Goal: Find specific page/section: Find specific page/section

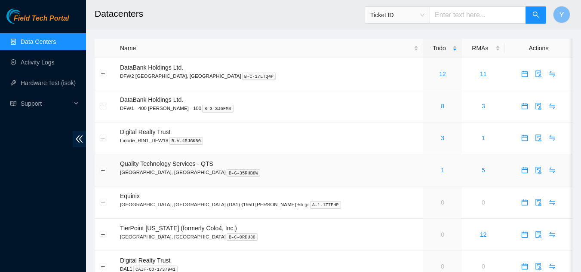
click at [440, 170] on link "1" at bounding box center [441, 170] width 3 height 7
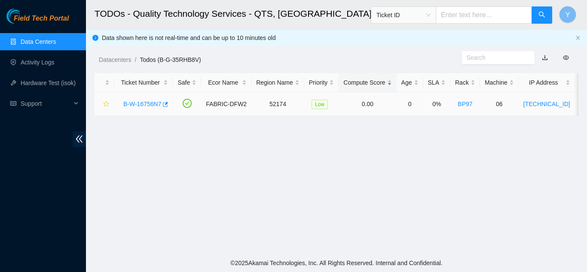
click at [137, 104] on link "B-W-16756N7" at bounding box center [142, 104] width 38 height 7
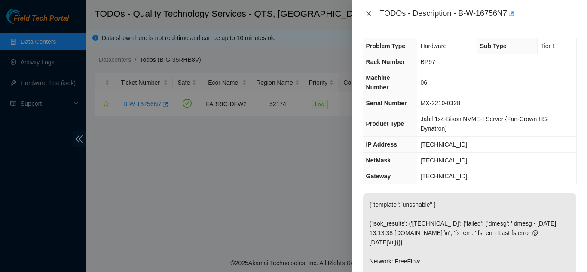
click at [368, 16] on icon "close" at bounding box center [368, 13] width 7 height 7
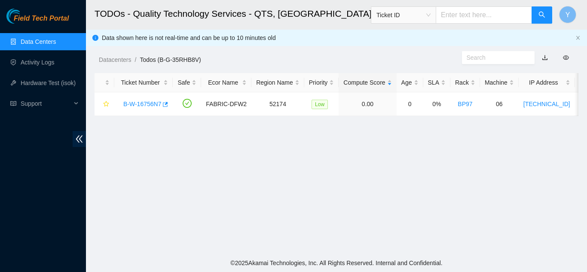
click at [42, 43] on link "Data Centers" at bounding box center [38, 41] width 35 height 7
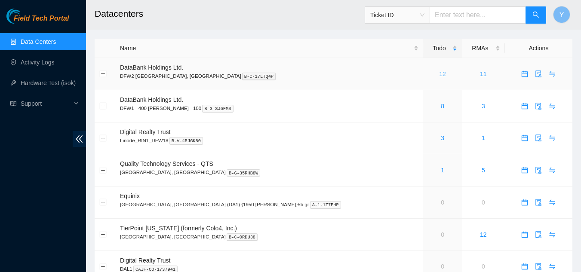
click at [439, 75] on link "12" at bounding box center [442, 73] width 7 height 7
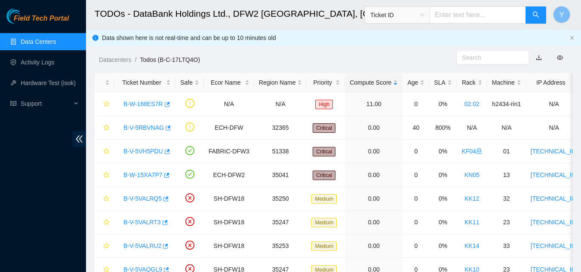
click at [30, 42] on link "Data Centers" at bounding box center [38, 41] width 35 height 7
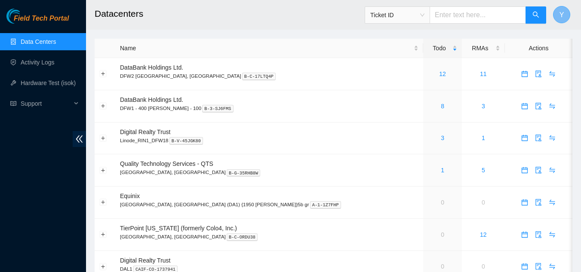
click at [559, 16] on button "Y" at bounding box center [561, 14] width 17 height 17
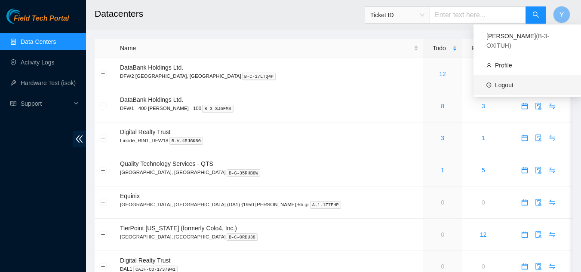
click at [513, 82] on link "Logout" at bounding box center [504, 85] width 18 height 7
